Goal: Information Seeking & Learning: Learn about a topic

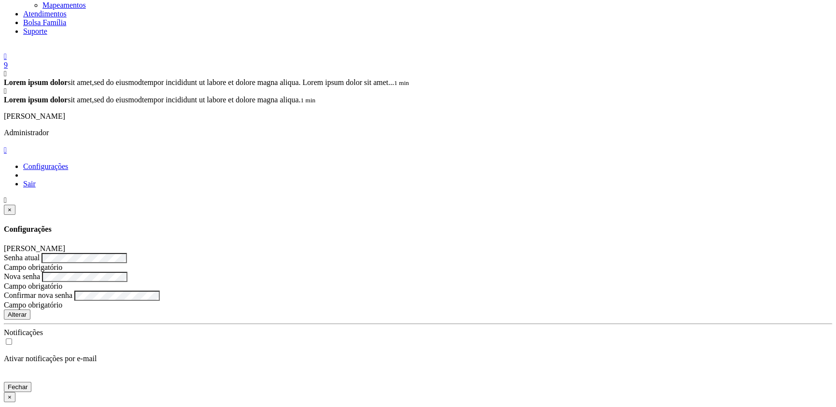
scroll to position [495, 0]
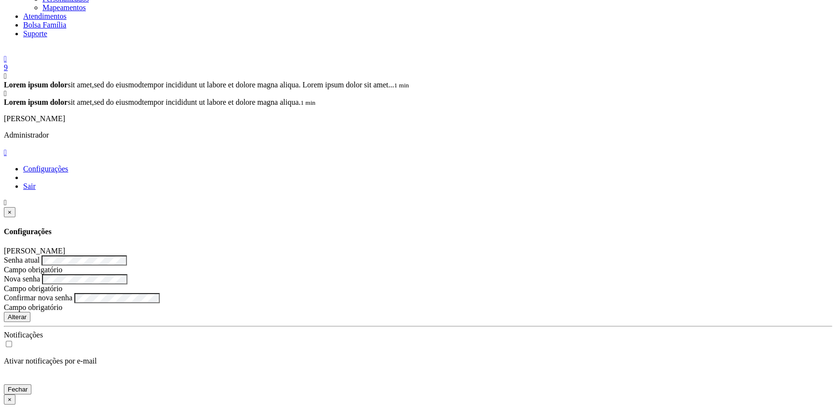
copy span "42553062494"
drag, startPoint x: 95, startPoint y: 202, endPoint x: 174, endPoint y: 202, distance: 79.6
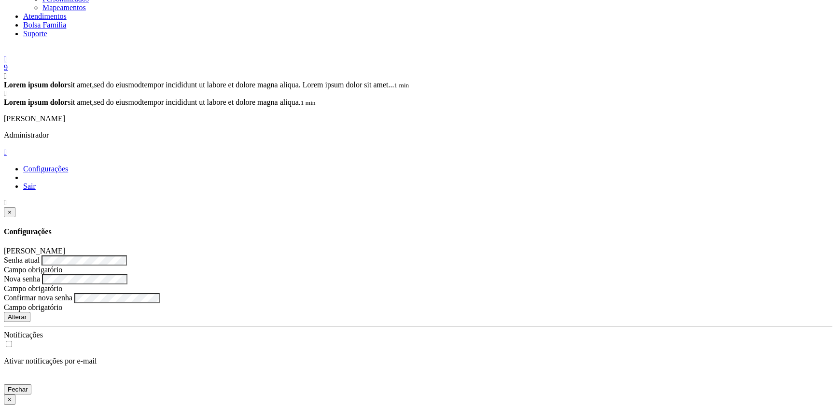
copy small "Raimundo Jose Rodrigues"
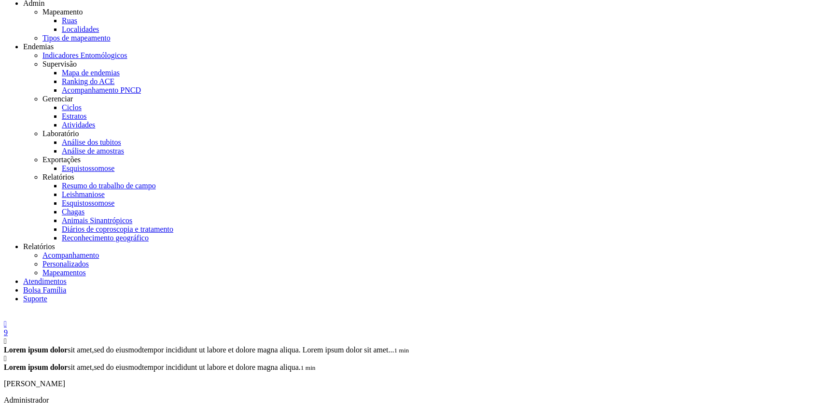
scroll to position [208, 0]
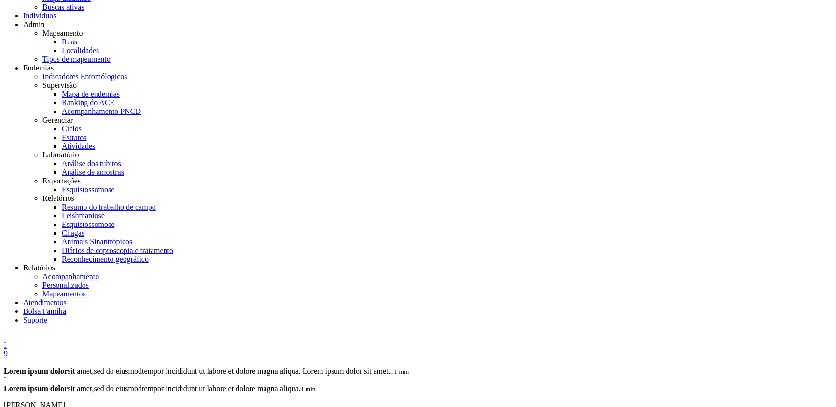
drag, startPoint x: 614, startPoint y: 205, endPoint x: 660, endPoint y: 207, distance: 46.4
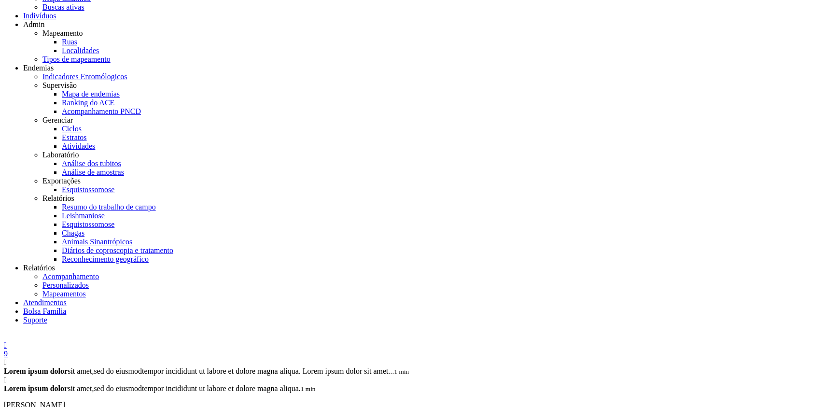
drag, startPoint x: 727, startPoint y: 205, endPoint x: 679, endPoint y: 204, distance: 47.8
copy link "Angico"
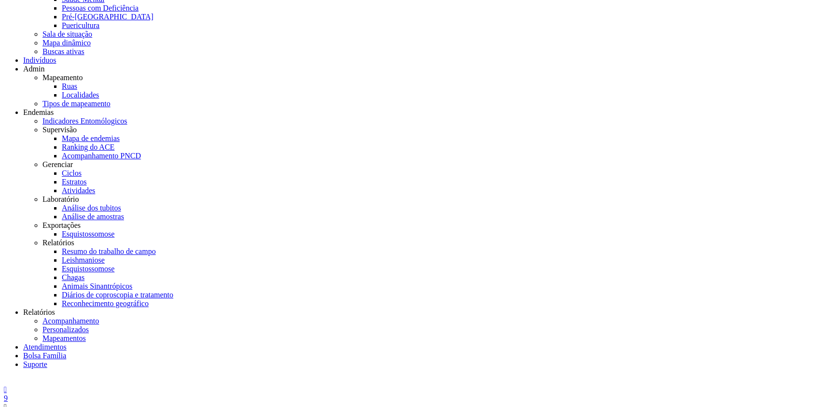
scroll to position [161, 0]
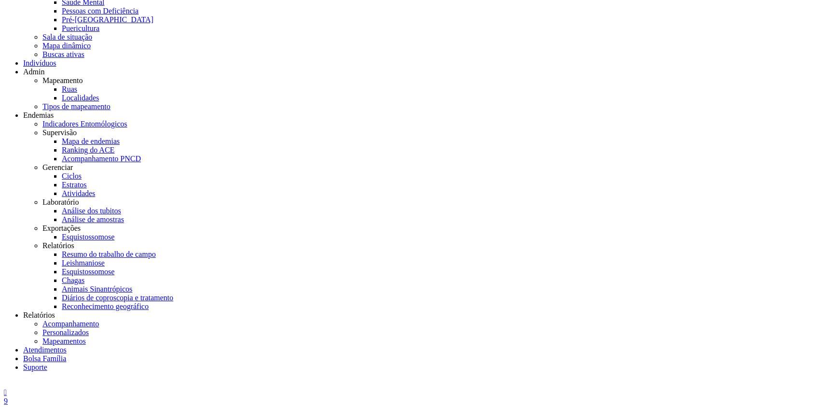
scroll to position [29, 0]
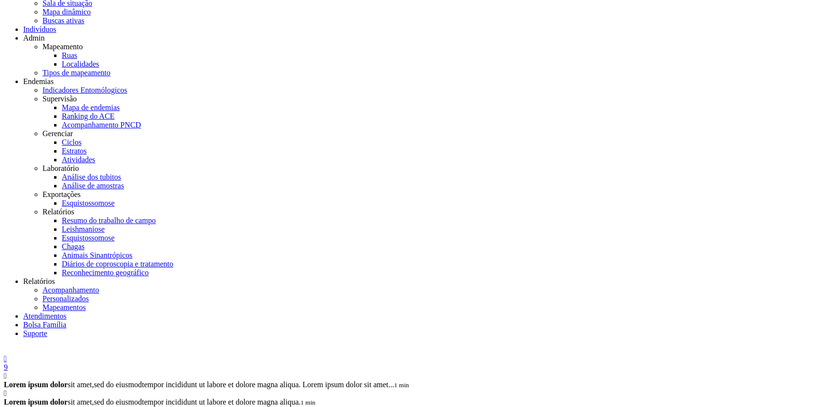
scroll to position [236, 0]
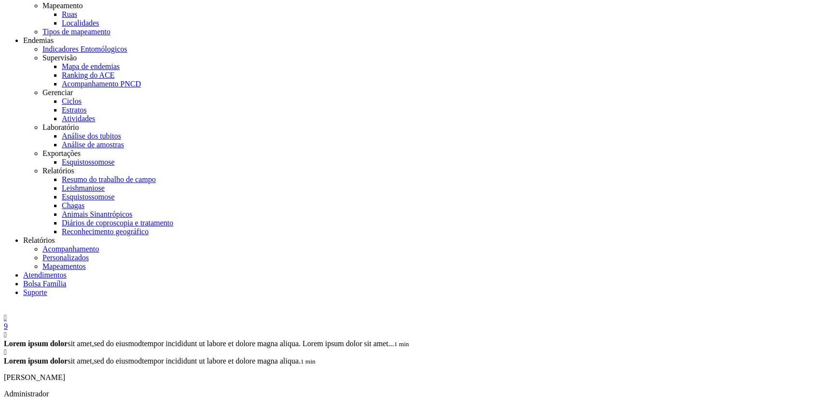
type input "**********"
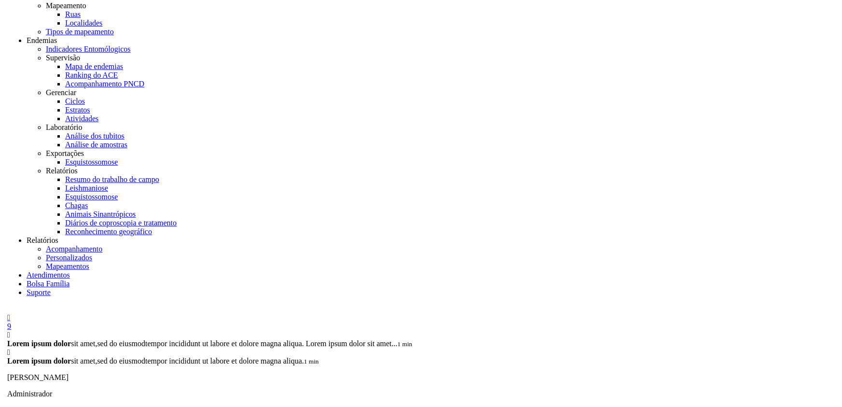
scroll to position [29, 0]
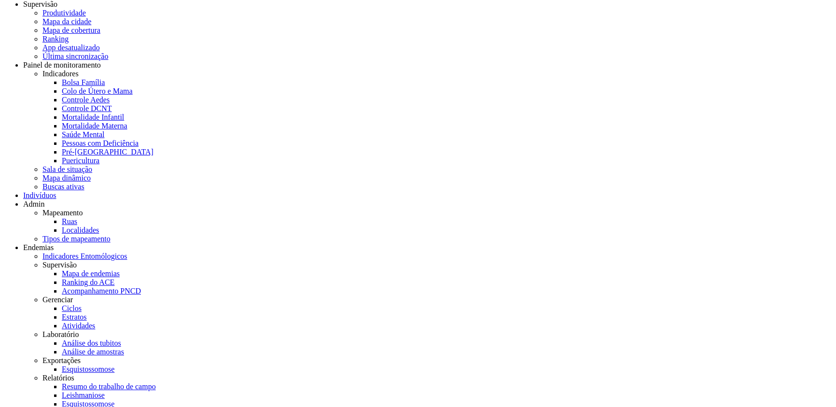
copy span "08986813599"
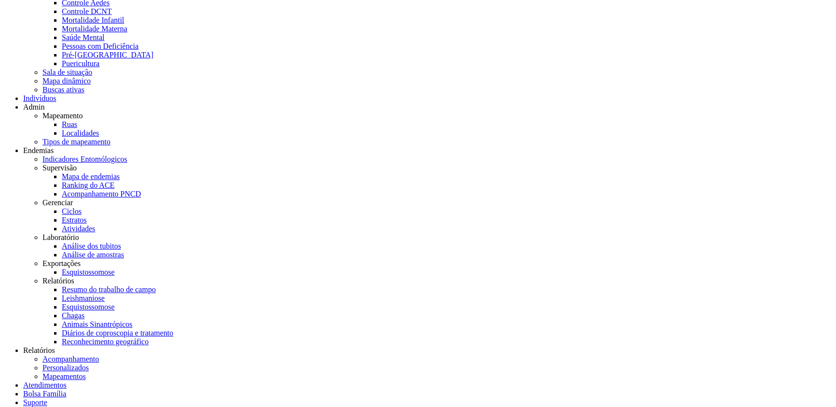
scroll to position [263, 0]
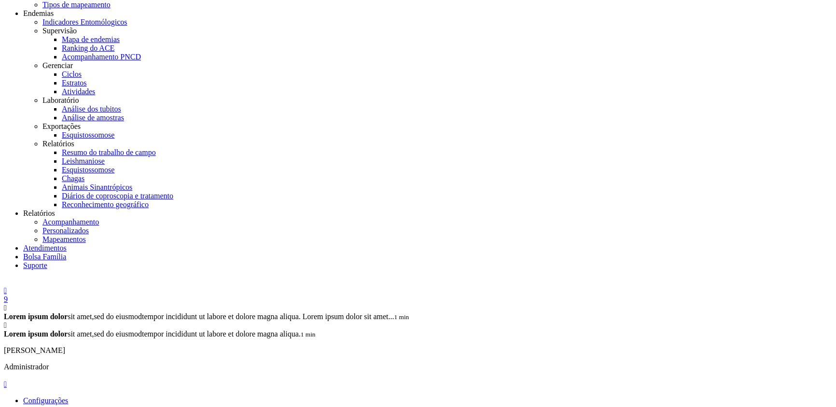
type input "**********"
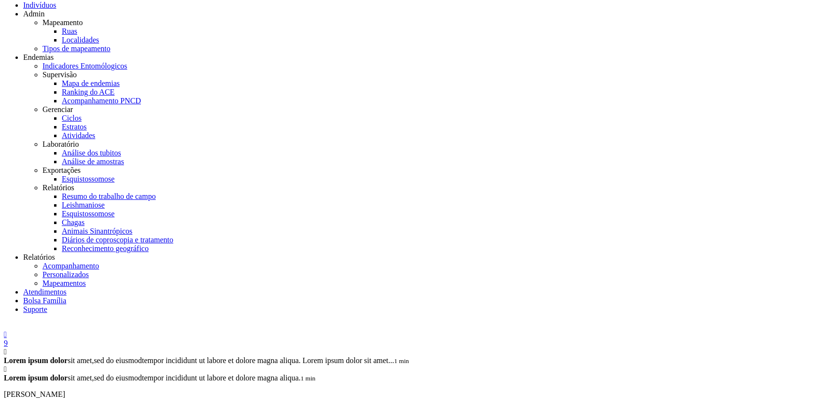
scroll to position [263, 0]
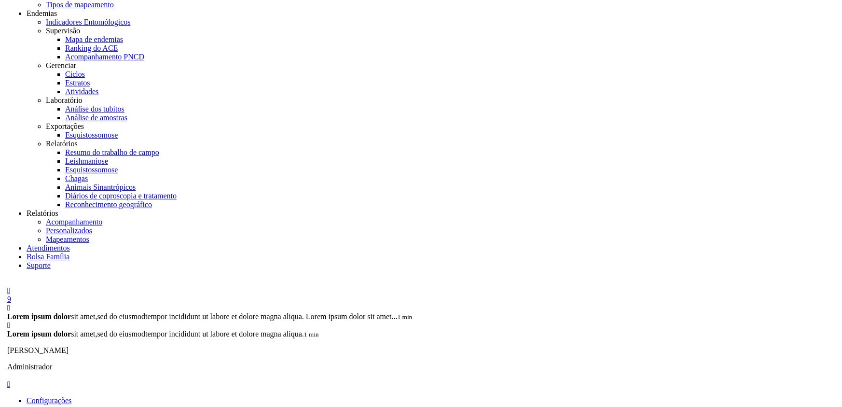
scroll to position [29, 0]
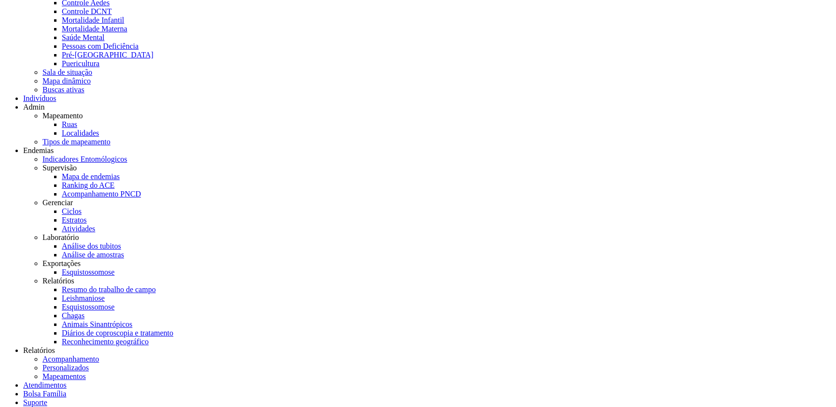
scroll to position [158, 0]
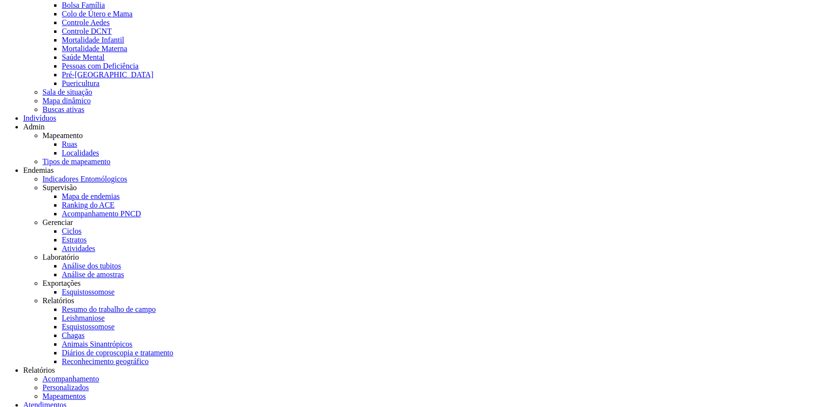
scroll to position [27, 0]
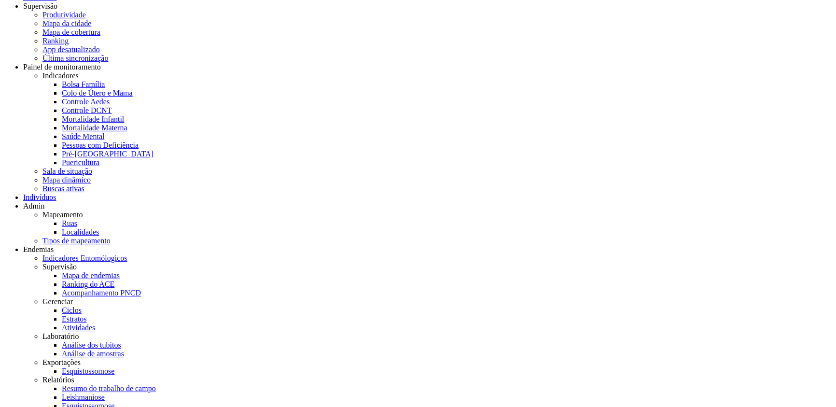
drag, startPoint x: 217, startPoint y: 256, endPoint x: 325, endPoint y: 240, distance: 109.2
type input "**********"
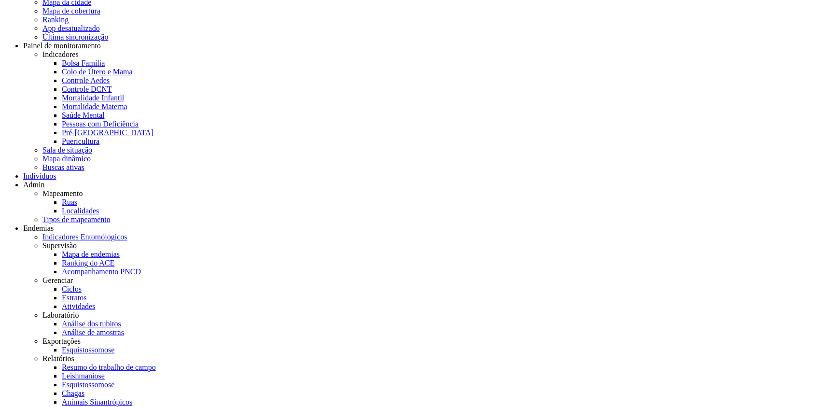
scroll to position [43, 0]
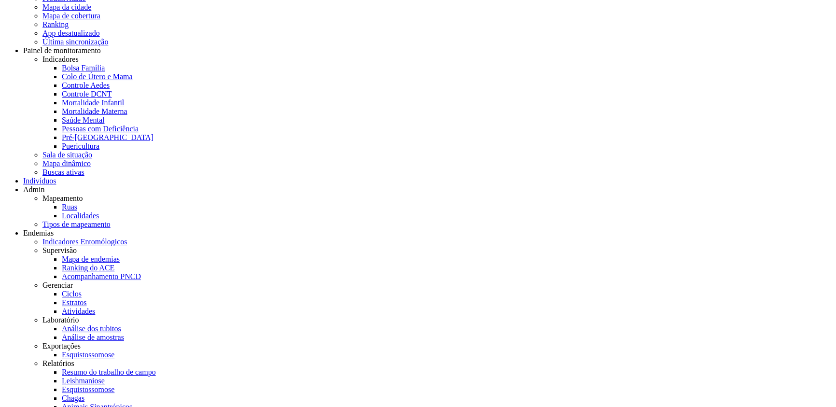
drag, startPoint x: 521, startPoint y: 234, endPoint x: 570, endPoint y: 229, distance: 48.9
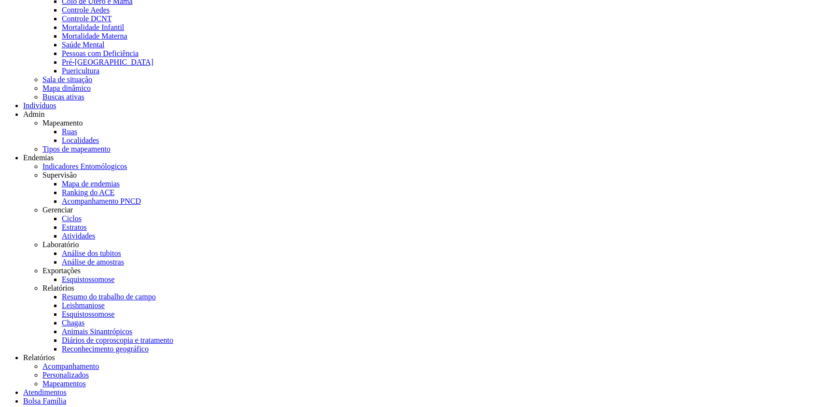
scroll to position [114, 0]
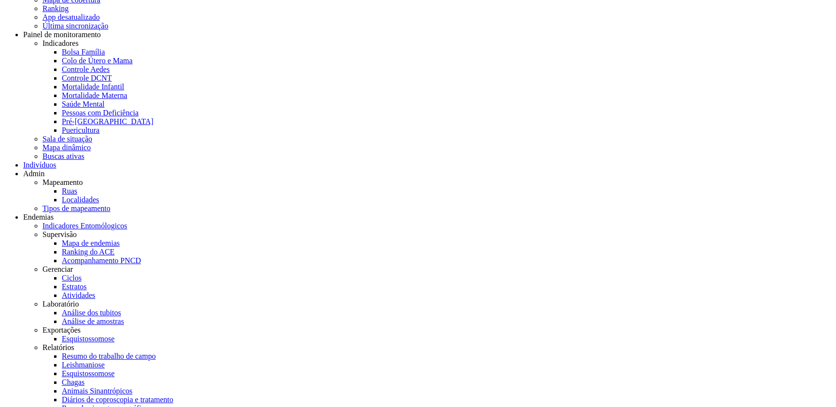
scroll to position [52, 0]
